Goal: Task Accomplishment & Management: Complete application form

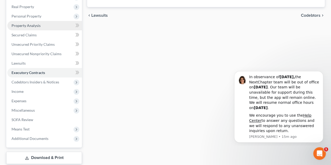
scroll to position [91, 0]
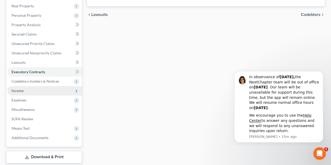
click at [27, 94] on span "Income" at bounding box center [44, 90] width 75 height 9
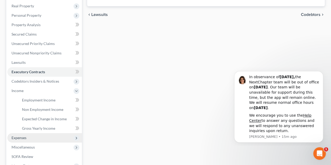
click at [25, 140] on span "Expenses" at bounding box center [44, 137] width 75 height 9
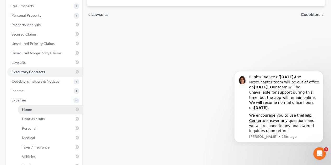
click at [42, 111] on link "Home" at bounding box center [50, 109] width 64 height 9
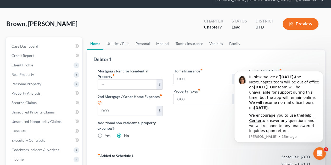
scroll to position [26, 0]
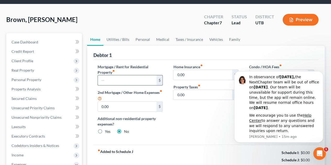
click at [129, 79] on input "text" at bounding box center [127, 80] width 58 height 10
type input "1,500"
click at [199, 119] on div "Home Insurance fiber_manual_record 0.00 $ Property Taxes fiber_manual_record 0.…" at bounding box center [206, 101] width 76 height 75
click at [324, 72] on button "Dismiss notification" at bounding box center [321, 72] width 7 height 7
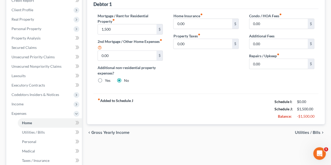
scroll to position [78, 0]
click at [45, 133] on link "Utilities / Bills" at bounding box center [50, 132] width 64 height 9
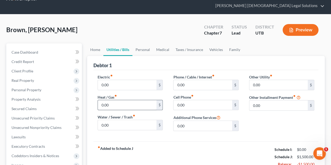
scroll to position [16, 0]
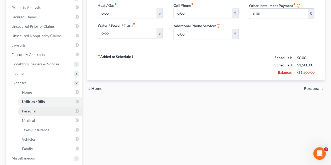
click at [35, 110] on span "Personal" at bounding box center [29, 111] width 14 height 4
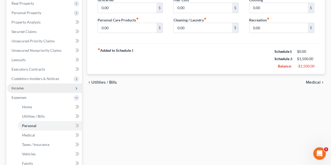
scroll to position [95, 0]
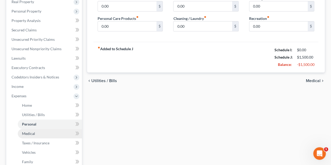
click at [40, 132] on link "Medical" at bounding box center [50, 133] width 64 height 9
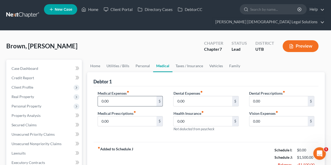
click at [110, 105] on input "0.00" at bounding box center [127, 101] width 58 height 10
type input "8"
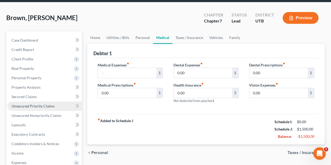
scroll to position [29, 0]
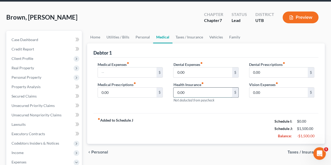
click at [198, 91] on input "0.00" at bounding box center [203, 93] width 58 height 10
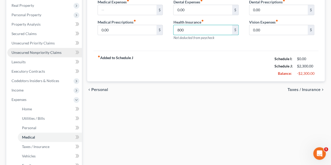
scroll to position [92, 0]
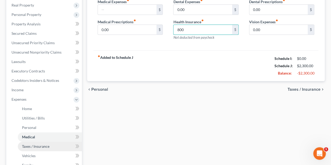
type input "800"
click at [53, 146] on link "Taxes / Insurance" at bounding box center [50, 146] width 64 height 9
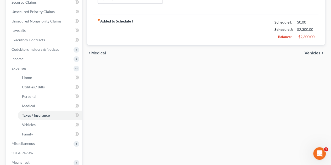
scroll to position [123, 0]
click at [44, 122] on link "Vehicles" at bounding box center [50, 124] width 64 height 9
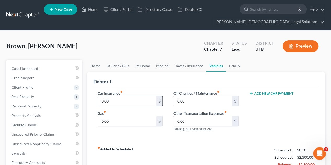
click at [132, 98] on input "0.00" at bounding box center [127, 101] width 58 height 10
type input "4"
type input "600"
click at [135, 123] on input "0.00" at bounding box center [127, 122] width 58 height 10
type input "0"
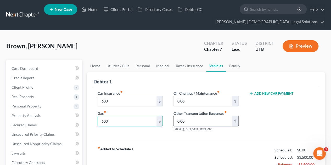
type input "600"
click at [195, 123] on input "0.00" at bounding box center [203, 122] width 58 height 10
type input "4"
click at [230, 135] on div "Car Insurance fiber_manual_record 600 $ Gas fiber_manual_record 600 $ Oil Chang…" at bounding box center [205, 114] width 225 height 56
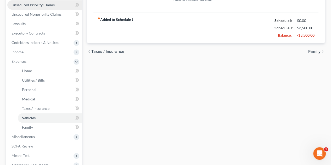
scroll to position [130, 0]
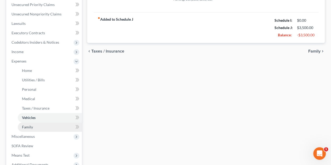
click at [49, 126] on link "Family" at bounding box center [50, 127] width 64 height 9
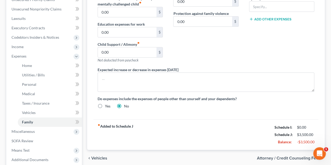
scroll to position [135, 0]
click at [32, 67] on link "Home" at bounding box center [50, 65] width 64 height 9
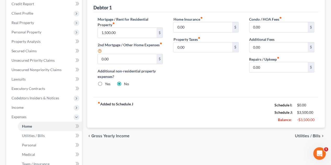
scroll to position [77, 0]
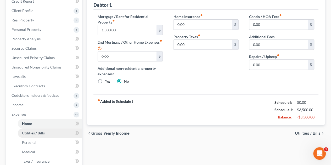
click at [28, 135] on span "Utilities / Bills" at bounding box center [33, 133] width 23 height 4
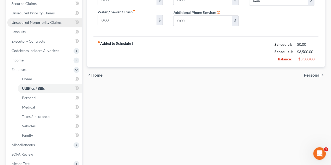
scroll to position [122, 0]
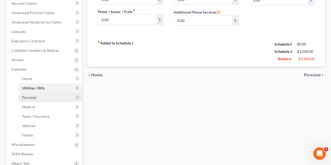
click at [34, 101] on link "Personal" at bounding box center [50, 97] width 64 height 9
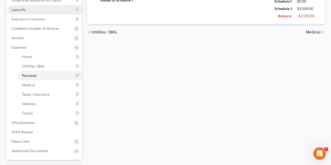
scroll to position [144, 0]
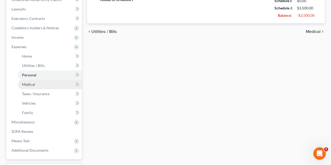
click at [40, 84] on link "Medical" at bounding box center [50, 84] width 64 height 9
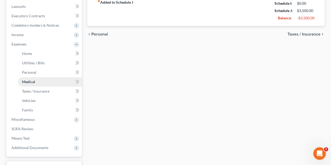
scroll to position [147, 0]
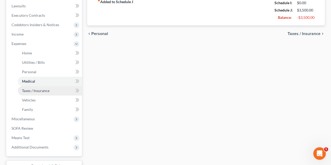
click at [39, 90] on span "Taxes / Insurance" at bounding box center [35, 91] width 27 height 4
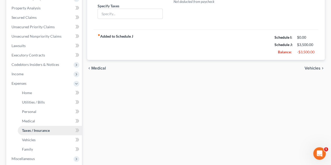
scroll to position [108, 0]
click at [41, 140] on link "Vehicles" at bounding box center [50, 139] width 64 height 9
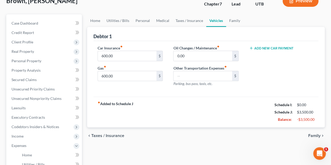
scroll to position [49, 0]
